Goal: Check status: Check status

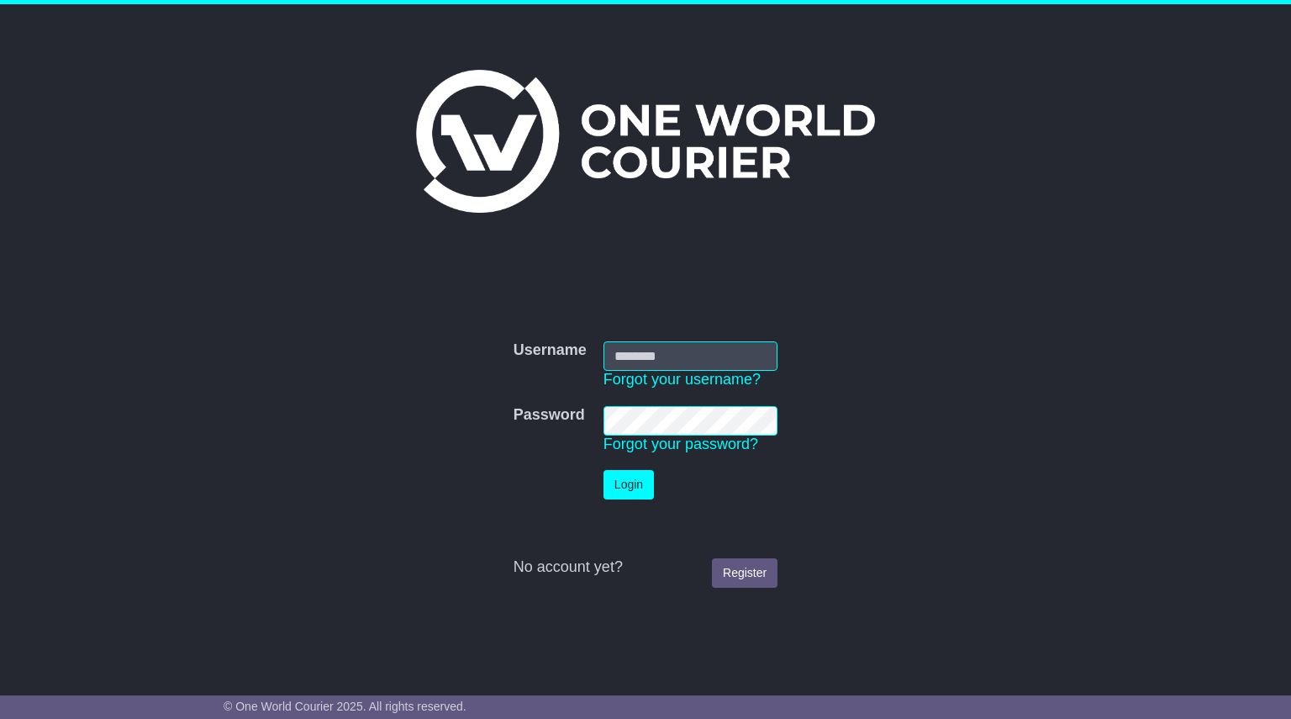
type input "**********"
click at [619, 492] on button "Login" at bounding box center [628, 484] width 50 height 29
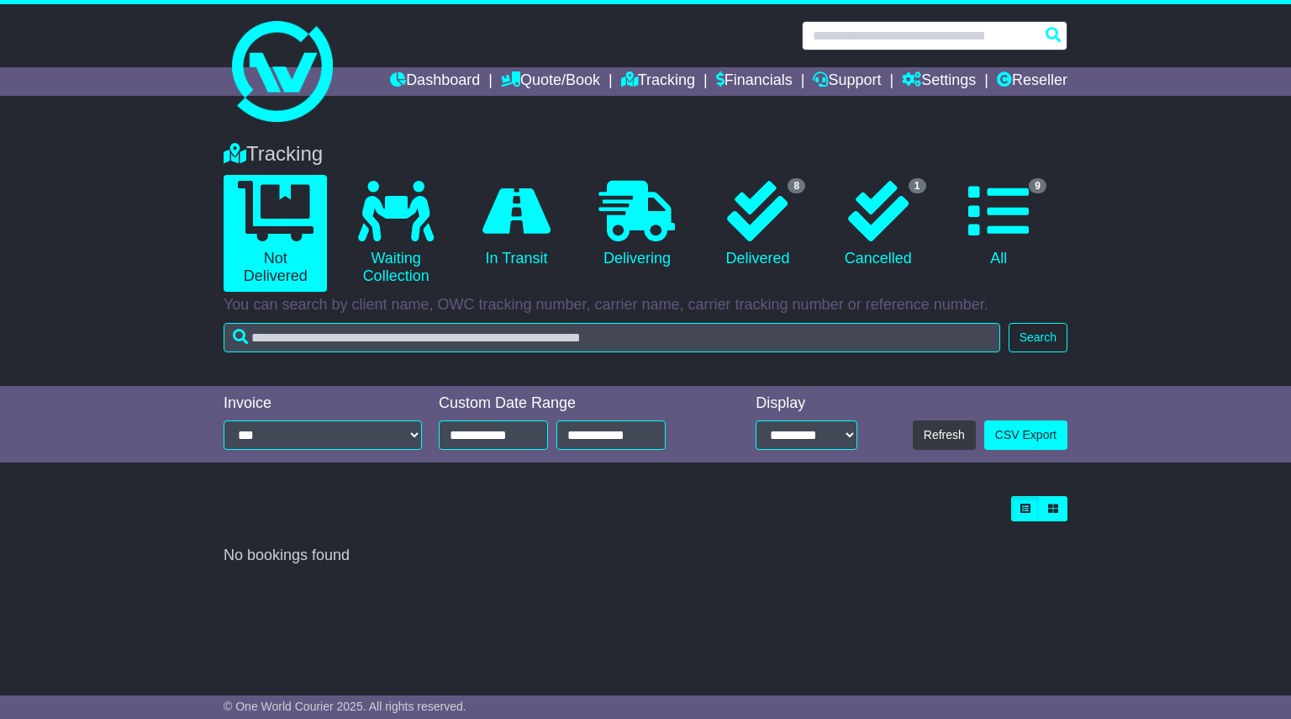
click at [890, 39] on input "text" at bounding box center [935, 35] width 266 height 29
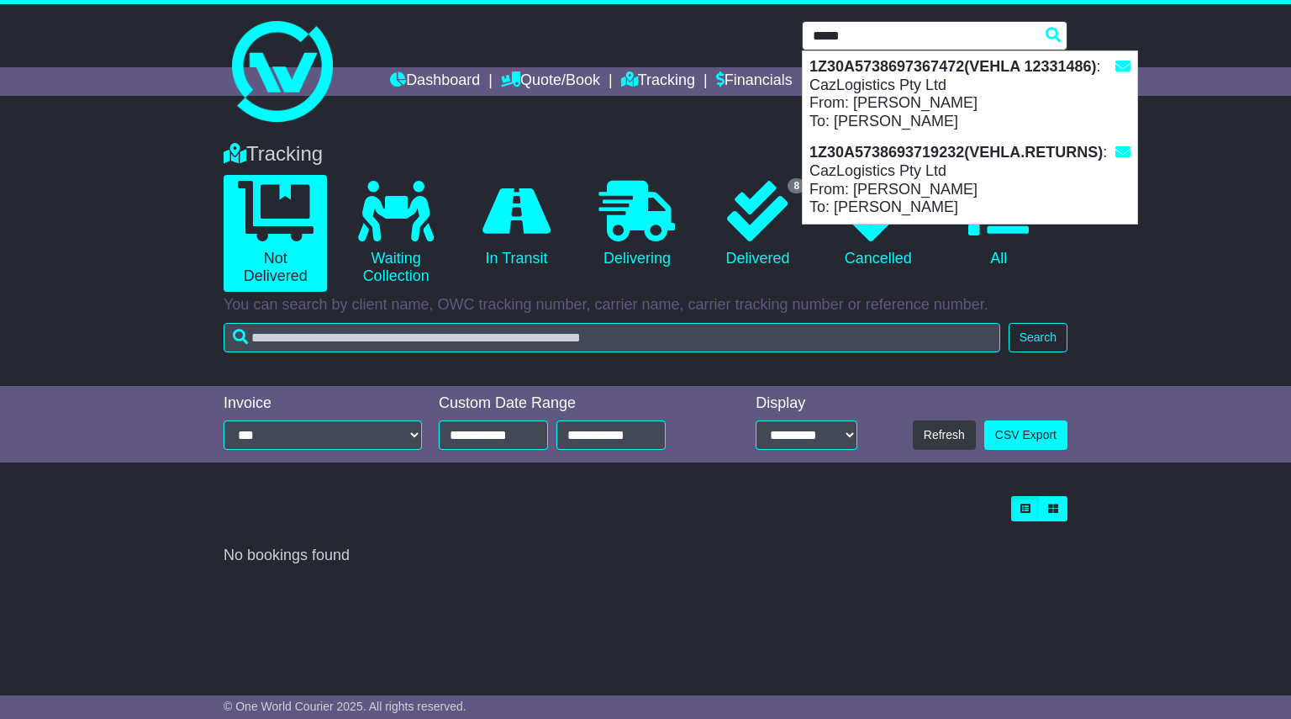
type input "*****"
